Goal: Task Accomplishment & Management: Use online tool/utility

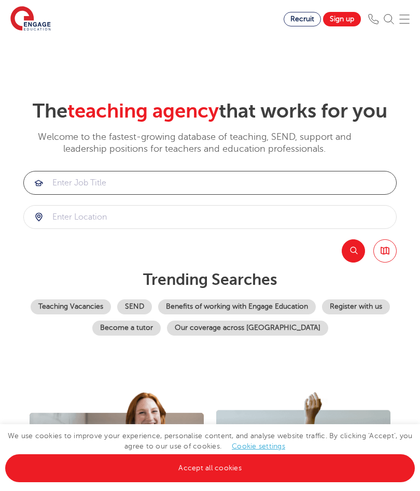
click at [54, 194] on input "search" at bounding box center [210, 182] width 372 height 23
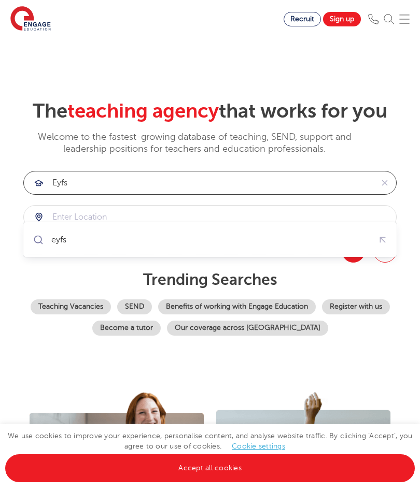
type input "eyfs"
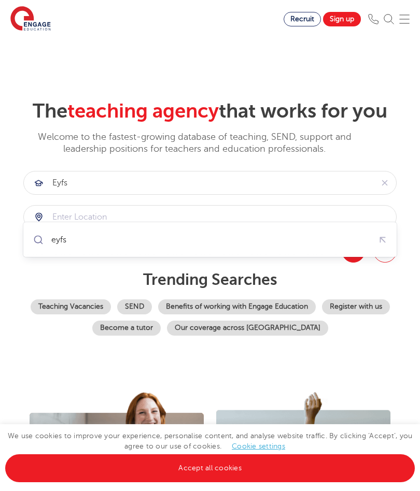
click at [354, 263] on button "Search" at bounding box center [352, 250] width 23 height 23
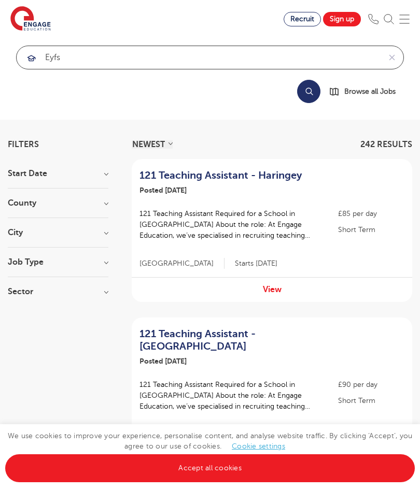
click at [78, 51] on input "eyfs" at bounding box center [198, 57] width 363 height 23
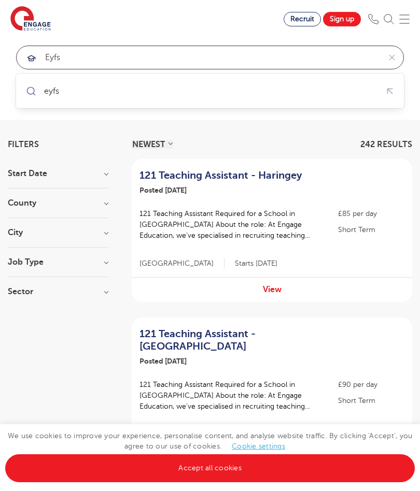
click at [392, 92] on icon "button" at bounding box center [389, 90] width 11 height 11
click at [52, 86] on div "eyfs" at bounding box center [51, 91] width 15 height 10
type input "eyfs"
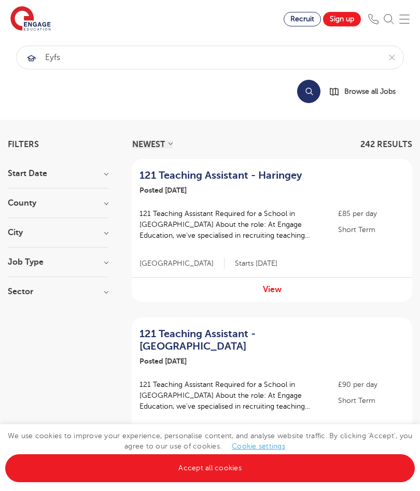
click at [414, 15] on div "Recruit Sign up" at bounding box center [351, 19] width 136 height 15
click at [406, 18] on img at bounding box center [404, 19] width 10 height 10
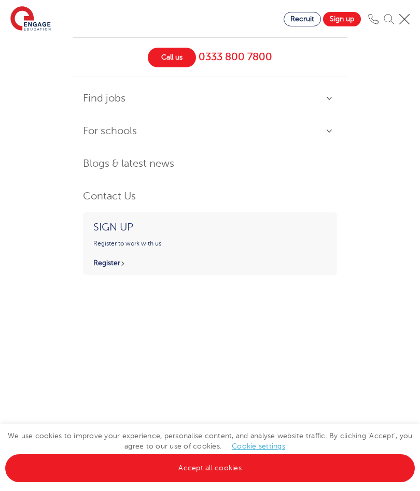
click at [392, 17] on img at bounding box center [388, 19] width 10 height 10
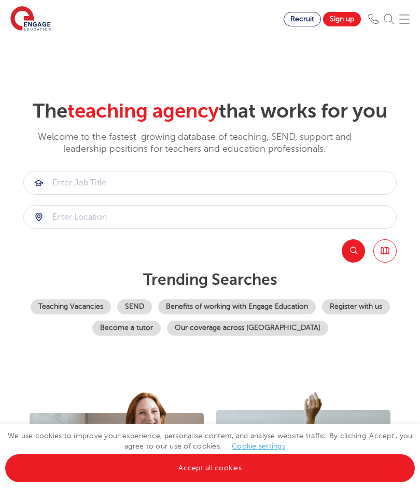
click at [40, 228] on div at bounding box center [210, 217] width 372 height 23
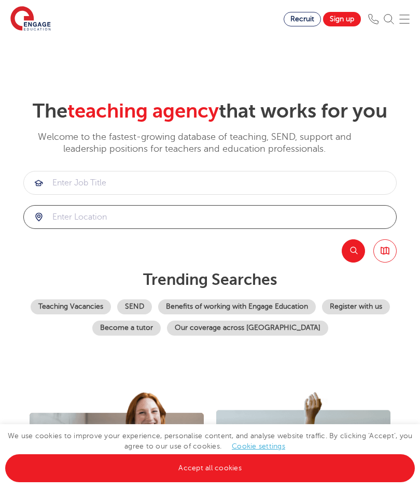
click at [99, 228] on input "search" at bounding box center [210, 217] width 372 height 23
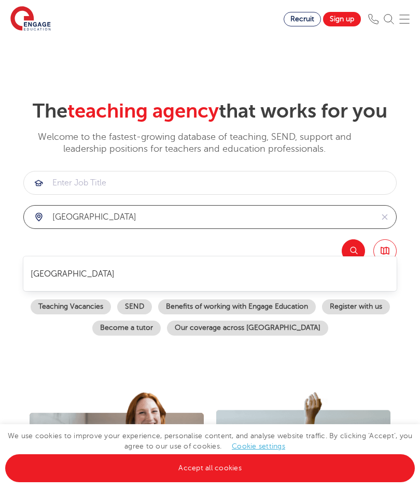
type input "leeds"
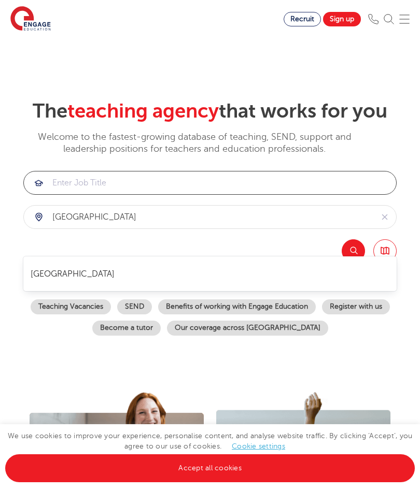
click at [56, 194] on input "search" at bounding box center [210, 182] width 372 height 23
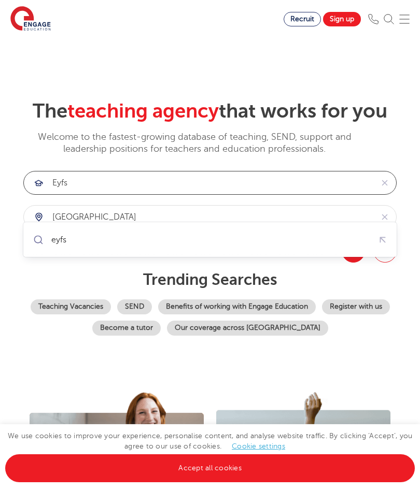
type input "eyfs"
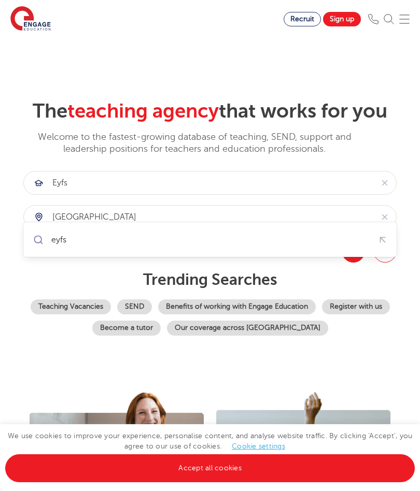
click at [355, 263] on button "Search" at bounding box center [352, 250] width 23 height 23
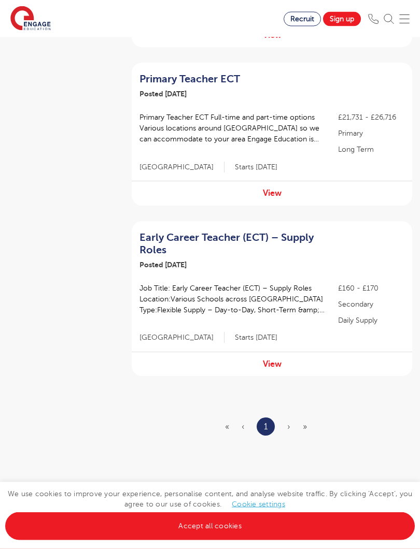
scroll to position [438, 0]
click at [286, 417] on ul "« ‹ 1 › »" at bounding box center [272, 426] width 94 height 18
click at [322, 402] on section "NEWEST OLDEST Save job alert 4 RESULTS Unqualified Teaching Assistant - Leeds P…" at bounding box center [272, 89] width 280 height 774
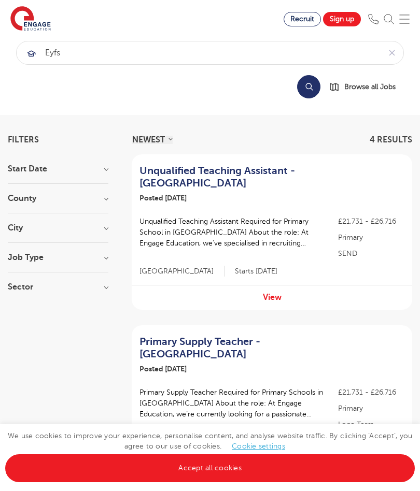
scroll to position [0, 0]
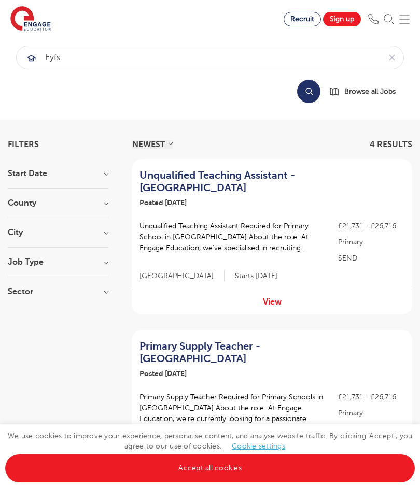
click at [305, 92] on button "Search" at bounding box center [308, 91] width 23 height 23
click at [312, 89] on button "Search" at bounding box center [308, 91] width 23 height 23
click at [107, 235] on h3 "City" at bounding box center [58, 232] width 100 height 8
click at [18, 248] on div "Leeds 4" at bounding box center [58, 262] width 100 height 30
click at [44, 257] on span "[GEOGRAPHIC_DATA]" at bounding box center [65, 253] width 84 height 9
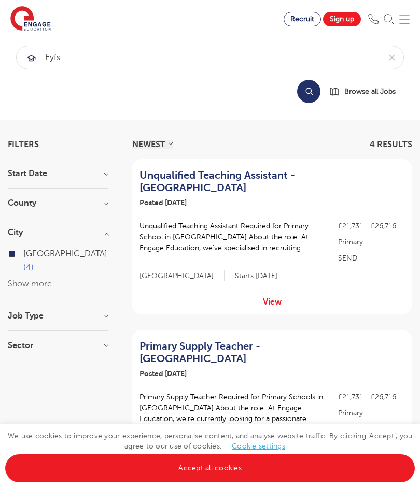
click at [30, 256] on input "Leeds 4" at bounding box center [26, 252] width 7 height 7
click at [107, 199] on h3 "County" at bounding box center [58, 203] width 100 height 8
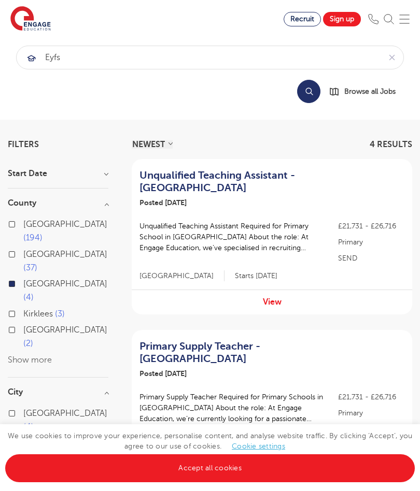
click at [14, 307] on div "Kirklees 3" at bounding box center [58, 315] width 100 height 16
click at [227, 471] on link "Accept all cookies" at bounding box center [209, 468] width 409 height 28
